Goal: Task Accomplishment & Management: Use online tool/utility

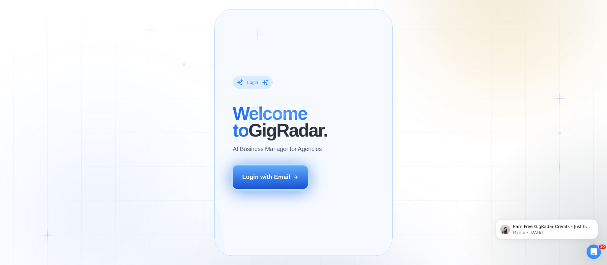
click at [265, 181] on div "Login with Email" at bounding box center [266, 177] width 48 height 8
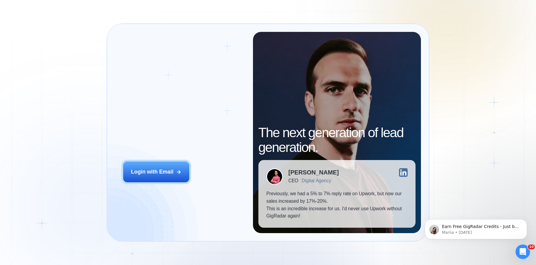
click at [54, 41] on div "Login ‍ Welcome to GigRadar. AI Business Manager for Agencies Login with Email …" at bounding box center [268, 132] width 536 height 265
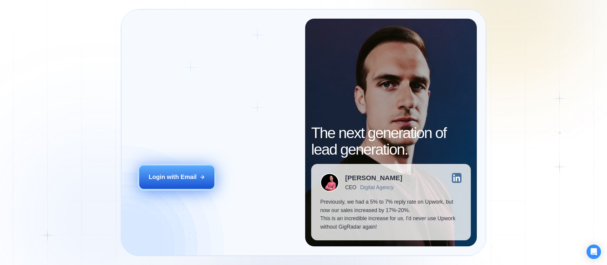
click at [193, 180] on div "Login with Email" at bounding box center [172, 177] width 48 height 8
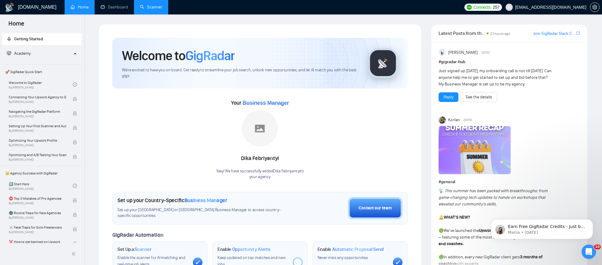
click at [154, 10] on link "Scanner" at bounding box center [151, 7] width 22 height 5
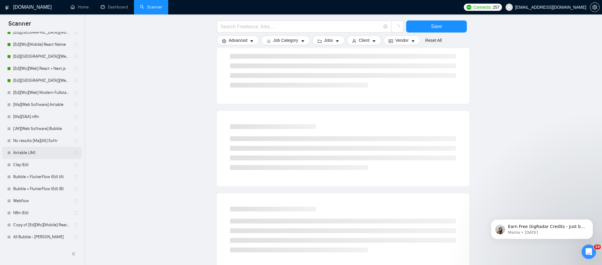
scroll to position [297, 0]
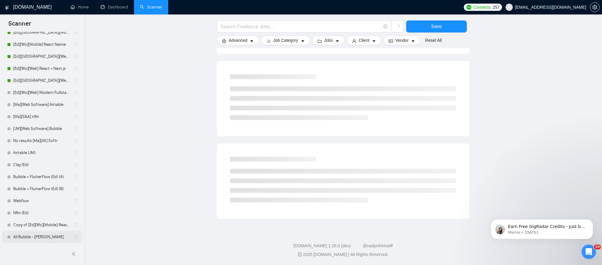
click at [44, 238] on link "All Bubble - [PERSON_NAME]" at bounding box center [41, 237] width 57 height 12
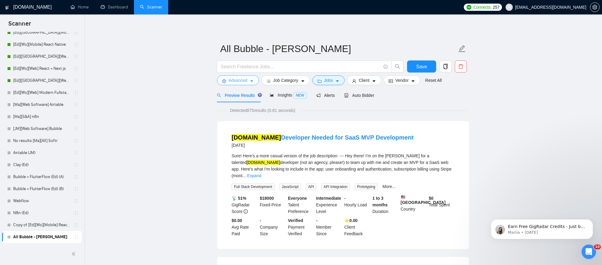
click at [247, 82] on span "Advanced" at bounding box center [238, 80] width 19 height 7
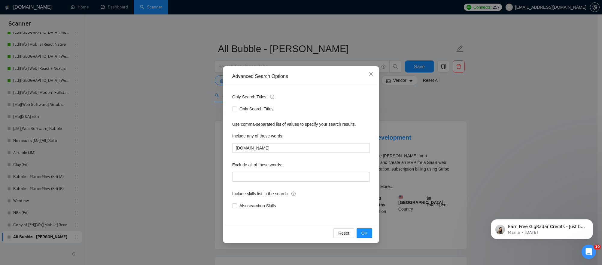
click at [166, 97] on div "Advanced Search Options Only Search Titles: Only Search Titles Use comma-separa…" at bounding box center [301, 132] width 602 height 265
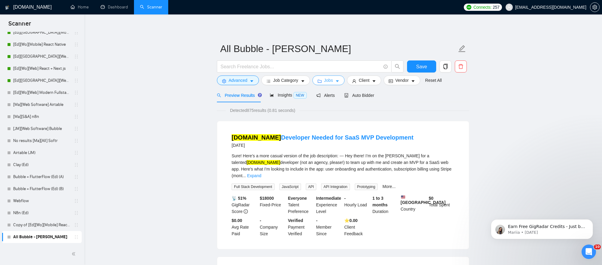
click at [328, 79] on span "Jobs" at bounding box center [328, 80] width 9 height 7
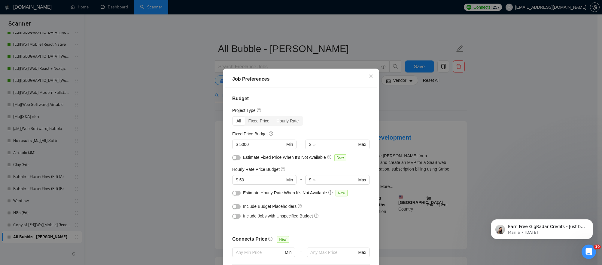
click at [147, 125] on div "Job Preferences Budget Project Type All Fixed Price Hourly Rate Fixed Price Bud…" at bounding box center [301, 132] width 602 height 265
